Goal: Task Accomplishment & Management: Complete application form

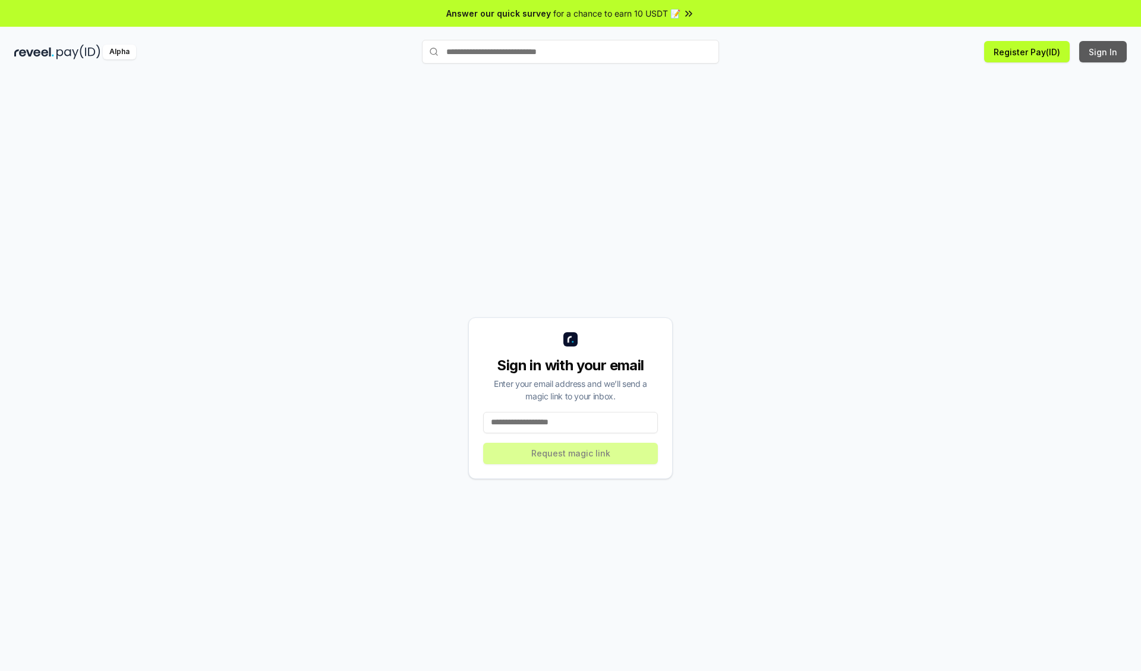
click at [1103, 52] on button "Sign In" at bounding box center [1103, 51] width 48 height 21
type input "**********"
click at [570, 453] on button "Request magic link" at bounding box center [570, 453] width 175 height 21
